Goal: Transaction & Acquisition: Download file/media

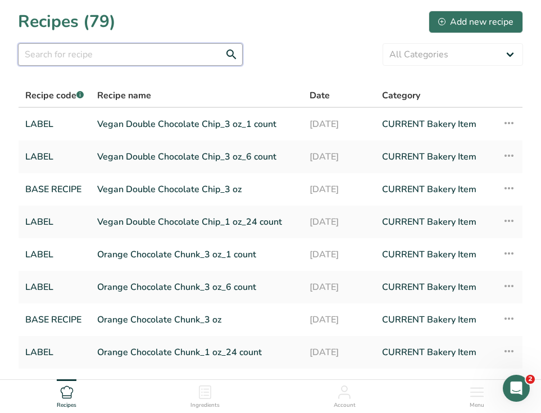
click at [192, 55] on input "text" at bounding box center [130, 54] width 225 height 22
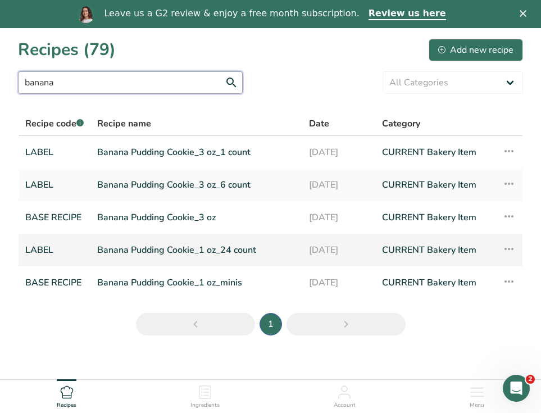
type input "banana"
click at [116, 253] on link "Banana Pudding Cookie_1 oz_24 count" at bounding box center [196, 250] width 198 height 24
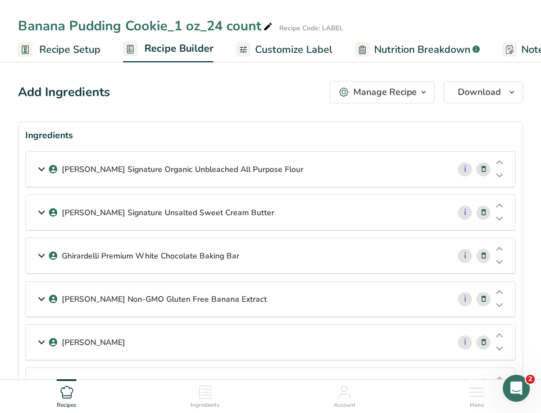
click at [295, 53] on span "Customize Label" at bounding box center [294, 49] width 78 height 15
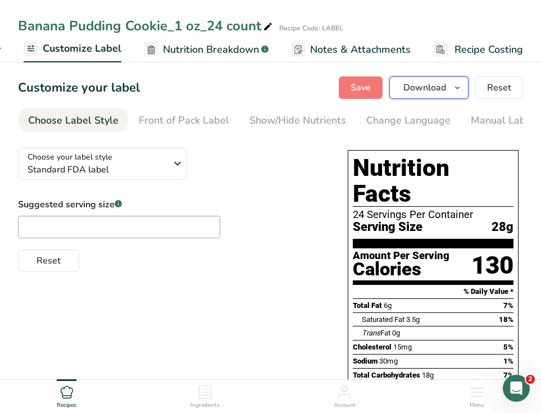
click at [431, 93] on span "Download" at bounding box center [425, 87] width 43 height 13
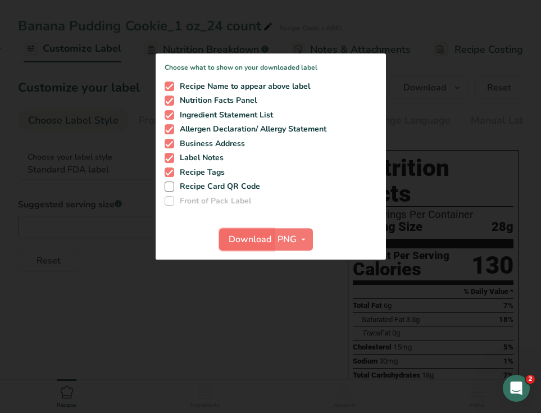
click at [254, 245] on span "Download" at bounding box center [250, 239] width 43 height 13
